Goal: Task Accomplishment & Management: Manage account settings

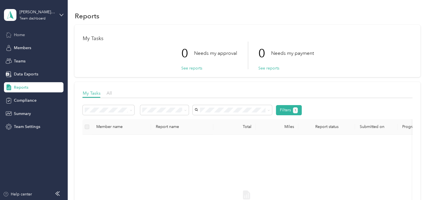
click at [24, 33] on span "Home" at bounding box center [19, 35] width 11 height 6
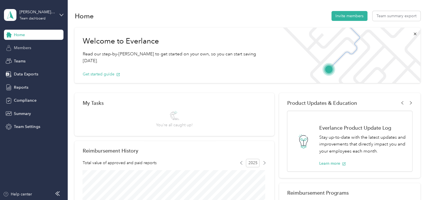
click at [26, 48] on span "Members" at bounding box center [22, 48] width 17 height 6
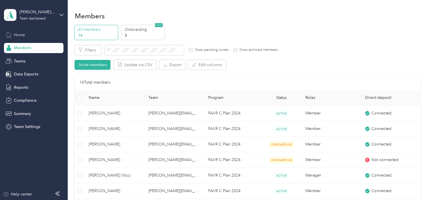
click at [28, 33] on div "Home" at bounding box center [33, 35] width 59 height 10
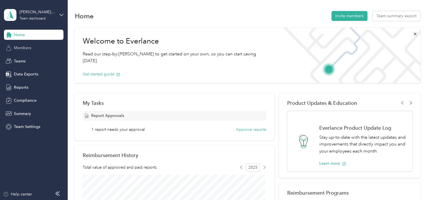
click at [35, 49] on div "Members" at bounding box center [33, 48] width 59 height 10
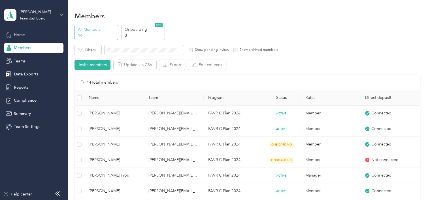
click at [36, 35] on div "Home" at bounding box center [33, 35] width 59 height 10
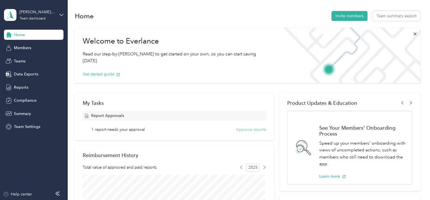
click at [245, 129] on button "Approve reports" at bounding box center [251, 130] width 30 height 6
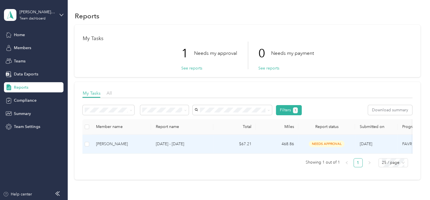
click at [114, 145] on div "[PERSON_NAME]" at bounding box center [121, 144] width 50 height 6
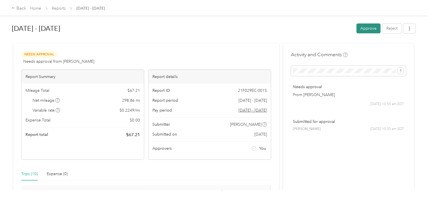
click at [361, 31] on button "Approve" at bounding box center [368, 29] width 24 height 10
